Goal: Transaction & Acquisition: Download file/media

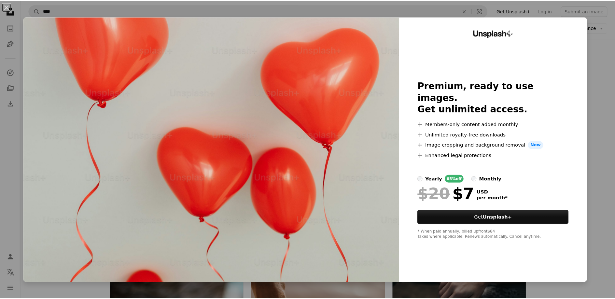
scroll to position [0, 76]
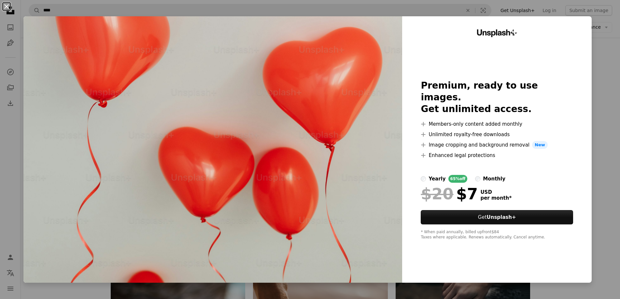
click at [7, 6] on button "An X shape" at bounding box center [7, 7] width 8 height 8
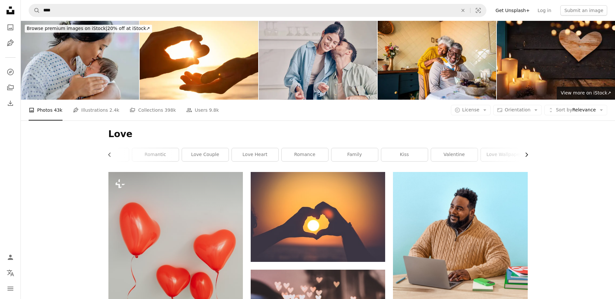
click at [527, 155] on icon "button" at bounding box center [527, 155] width 3 height 4
click at [448, 157] on link "hearts" at bounding box center [456, 154] width 47 height 13
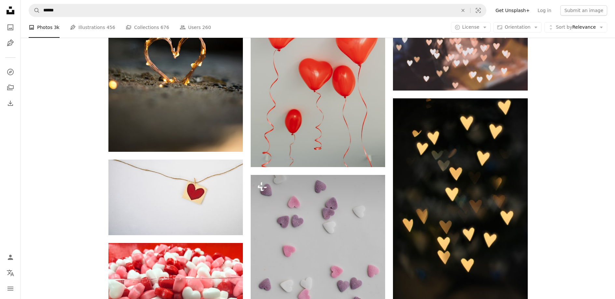
scroll to position [498, 0]
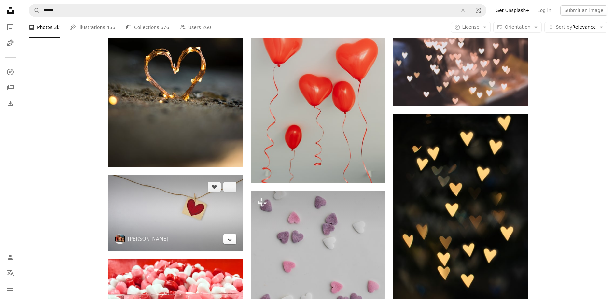
click at [231, 243] on link "Arrow pointing down" at bounding box center [229, 239] width 13 height 10
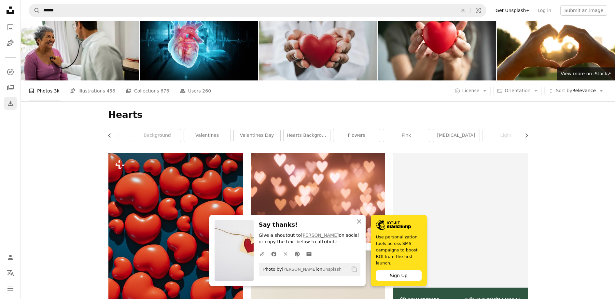
scroll to position [18, 0]
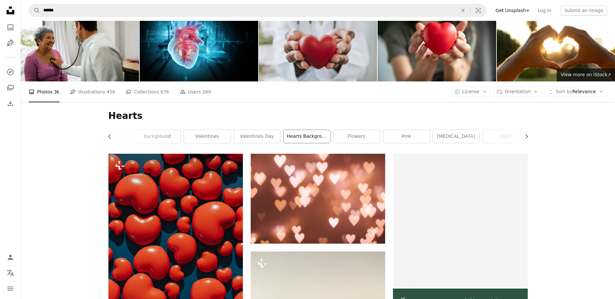
click at [310, 136] on link "hearts background" at bounding box center [307, 136] width 47 height 13
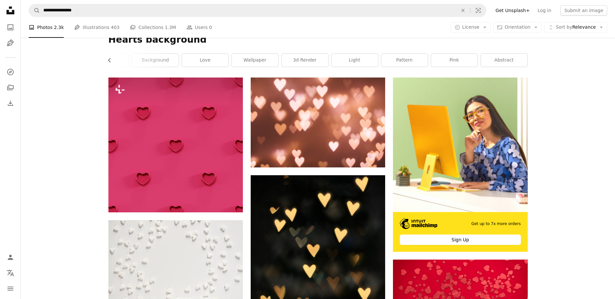
scroll to position [70, 0]
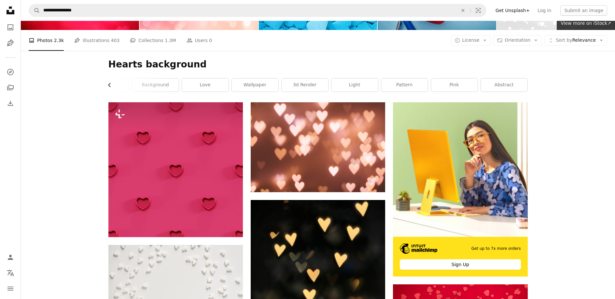
click at [110, 84] on icon "Chevron left" at bounding box center [109, 85] width 7 height 7
click at [343, 87] on link "love" at bounding box center [331, 84] width 47 height 13
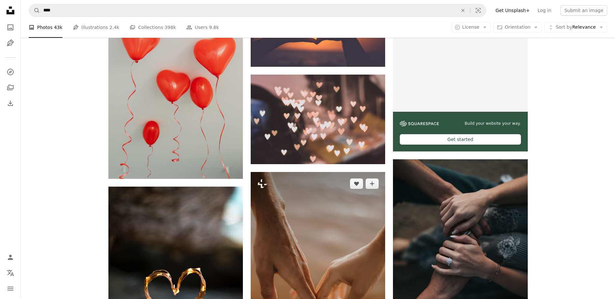
scroll to position [333, 0]
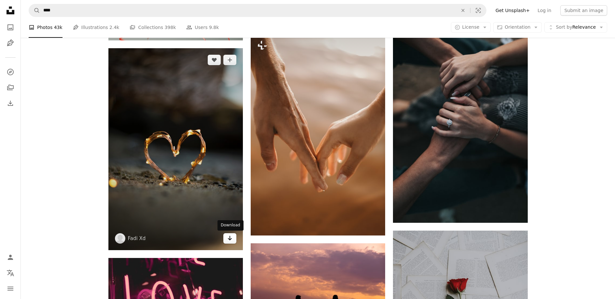
click at [232, 242] on icon "Arrow pointing down" at bounding box center [229, 238] width 5 height 8
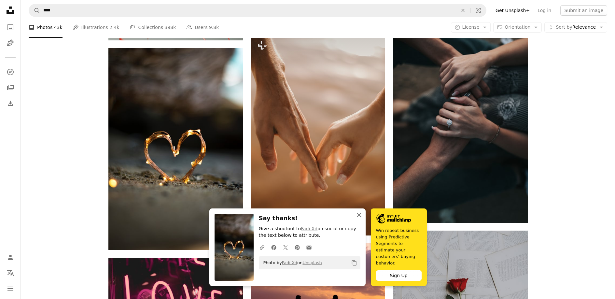
click at [361, 219] on icon "An X shape" at bounding box center [359, 215] width 8 height 8
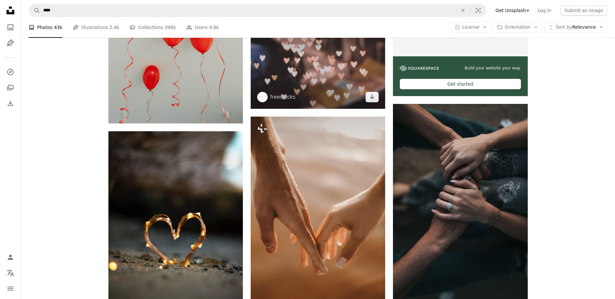
scroll to position [173, 0]
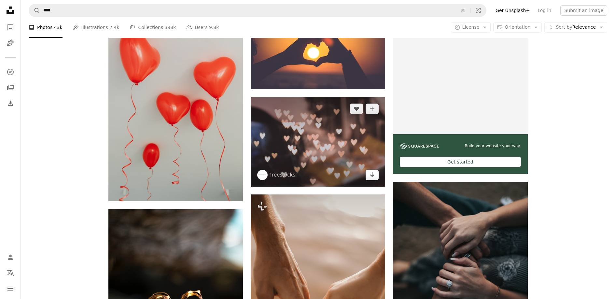
click at [368, 177] on link "Arrow pointing down" at bounding box center [372, 175] width 13 height 10
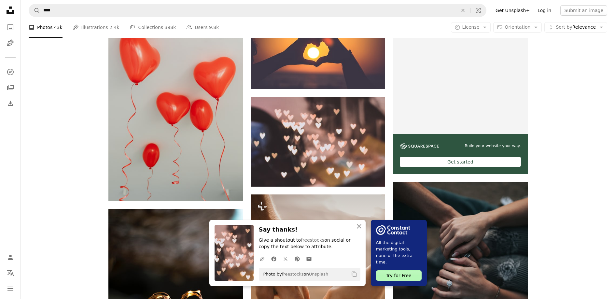
click at [545, 10] on link "Log in" at bounding box center [544, 10] width 21 height 10
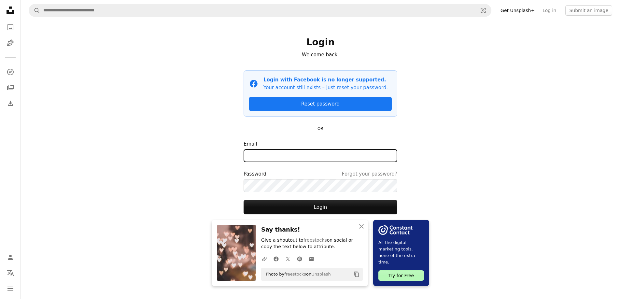
click at [324, 158] on input "Email" at bounding box center [321, 155] width 154 height 13
type input "**********"
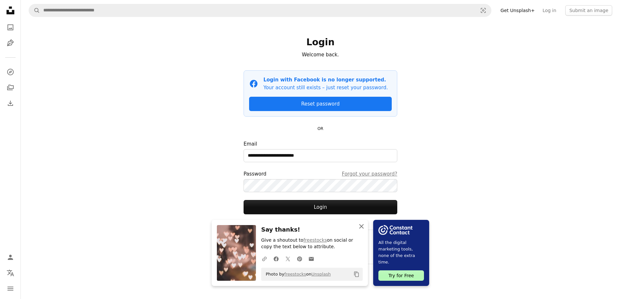
click at [362, 228] on icon "An X shape" at bounding box center [362, 226] width 8 height 8
